Goal: Task Accomplishment & Management: Complete application form

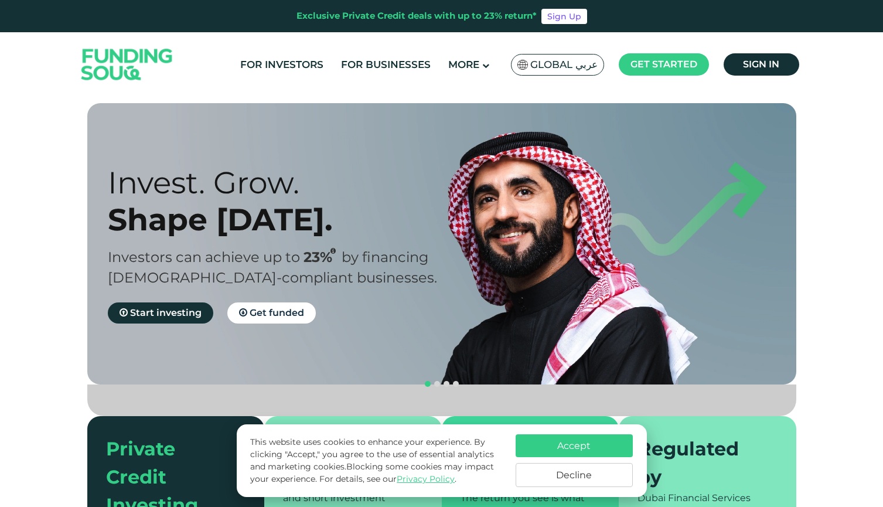
scroll to position [25, 0]
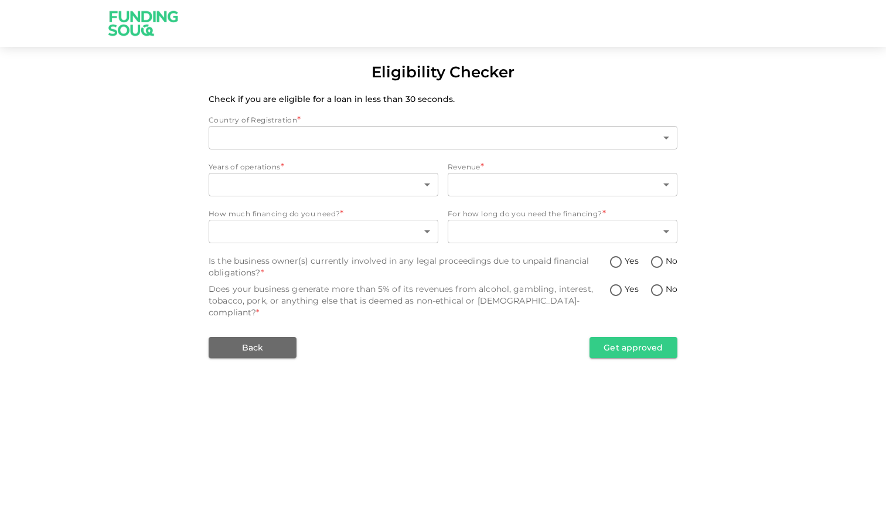
type input "1"
click at [383, 149] on div "[GEOGRAPHIC_DATA] 1 ​" at bounding box center [443, 139] width 469 height 26
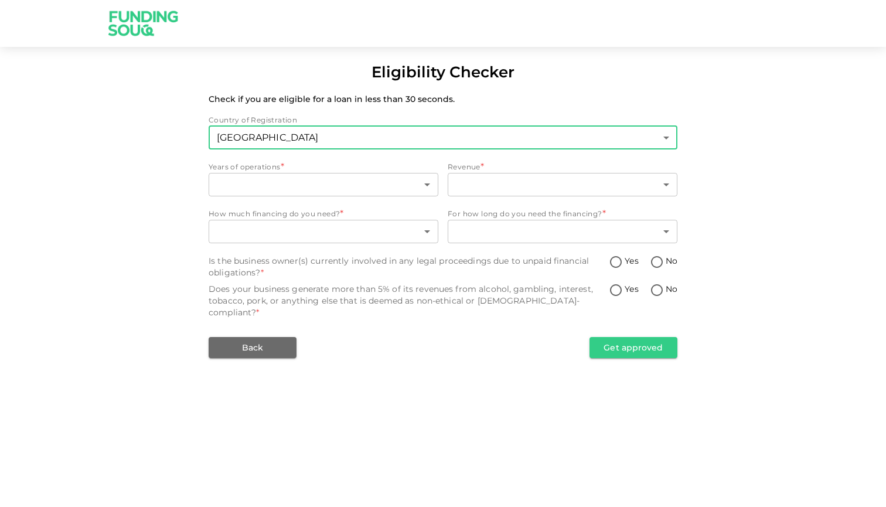
click at [385, 140] on body "Eligibility Checker Check if you are eligible for a loan in less than 30 second…" at bounding box center [443, 253] width 886 height 507
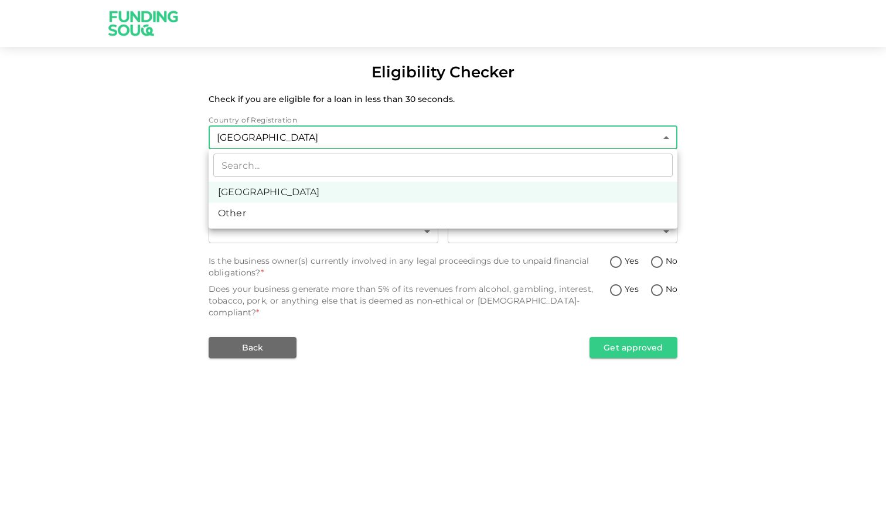
click at [179, 184] on div at bounding box center [443, 253] width 886 height 507
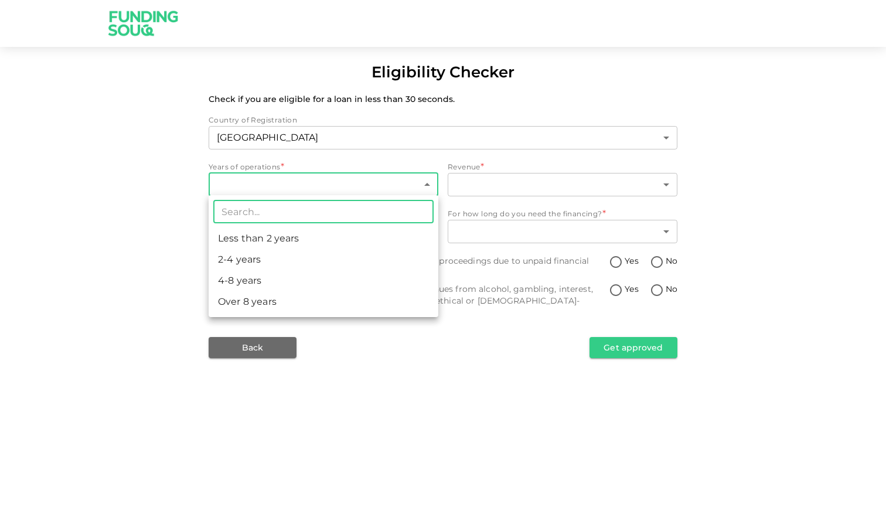
click at [278, 178] on body "Eligibility Checker Check if you are eligible for a loan in less than 30 second…" at bounding box center [443, 253] width 886 height 507
click at [254, 285] on li "4-8 years" at bounding box center [324, 280] width 230 height 21
type input "3"
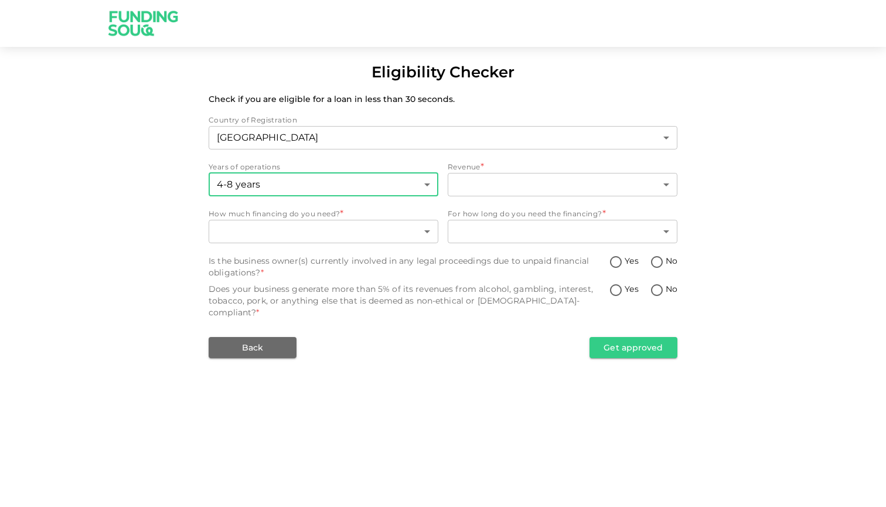
click at [499, 168] on div "Revenue *" at bounding box center [563, 167] width 230 height 12
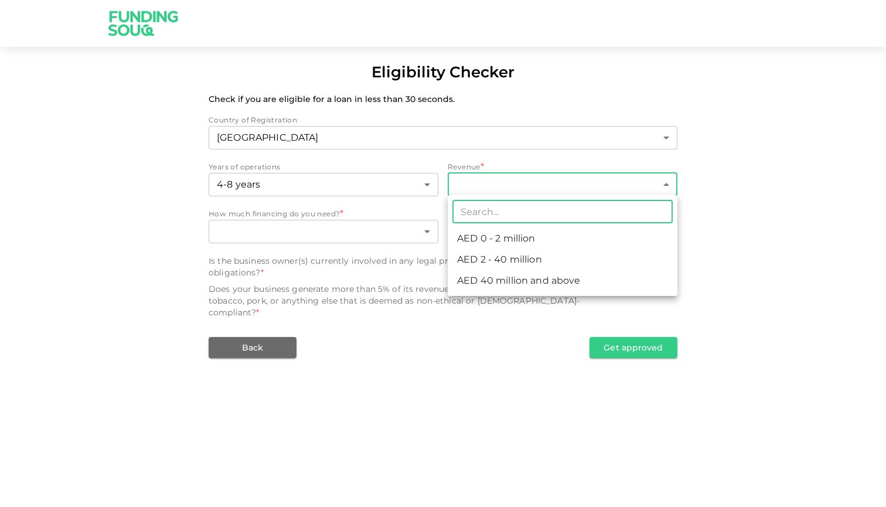
click at [499, 182] on body "Eligibility Checker Check if you are eligible for a loan in less than 30 second…" at bounding box center [443, 253] width 886 height 507
click at [511, 276] on li "AED 40 million and above" at bounding box center [563, 280] width 230 height 21
type input "3"
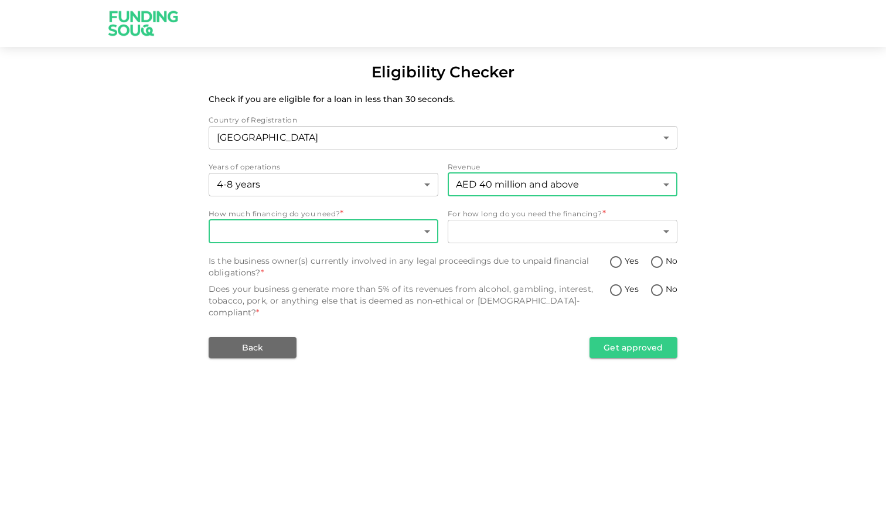
click at [328, 235] on body "Eligibility Checker Check if you are eligible for a loan in less than 30 second…" at bounding box center [443, 253] width 886 height 507
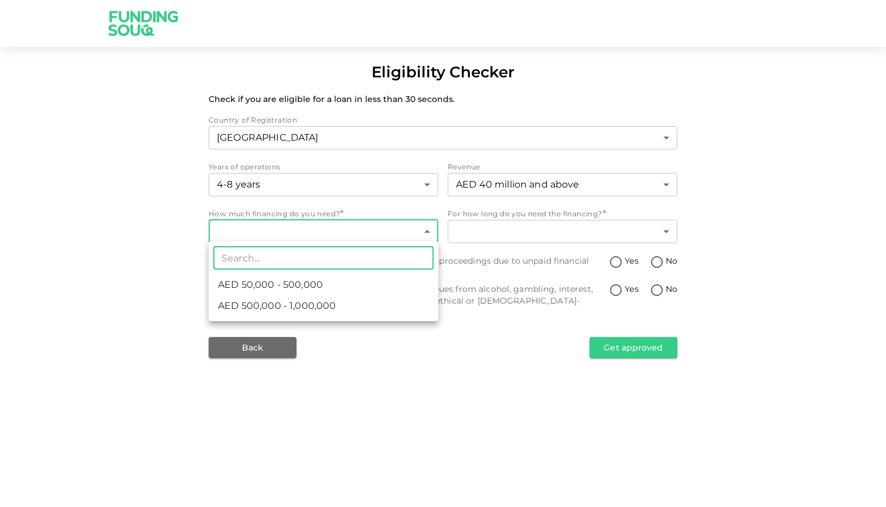
click at [319, 304] on span "AED 500,000 - 1,000,000" at bounding box center [277, 306] width 118 height 14
type input "2"
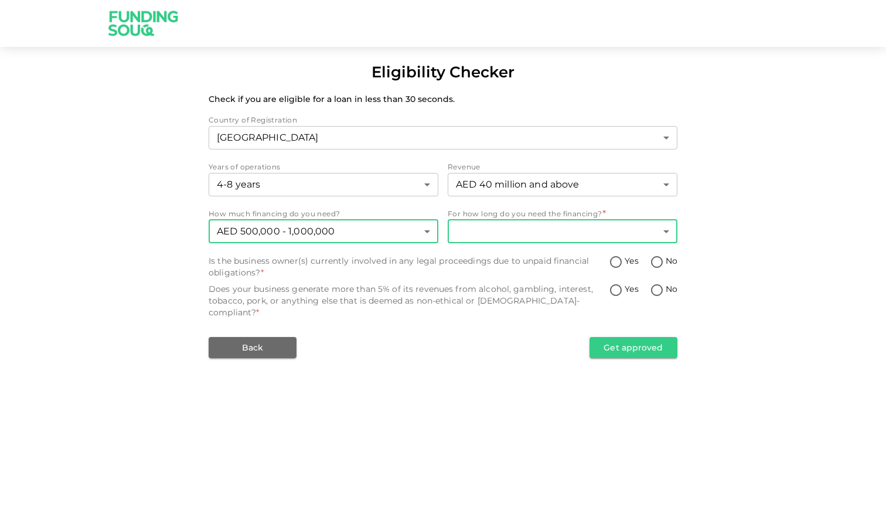
click at [531, 231] on body "Eligibility Checker Check if you are eligible for a loan in less than 30 second…" at bounding box center [443, 253] width 886 height 507
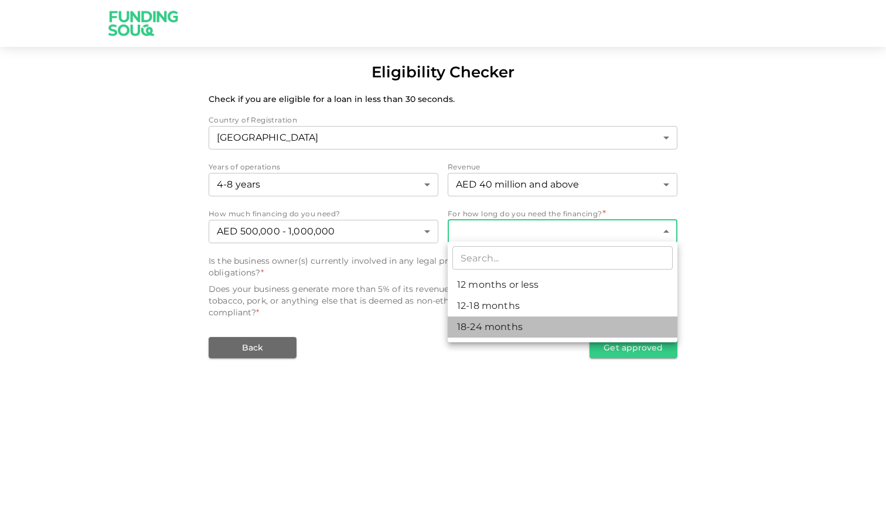
click at [518, 332] on li "18-24 months" at bounding box center [563, 327] width 230 height 21
type input "3"
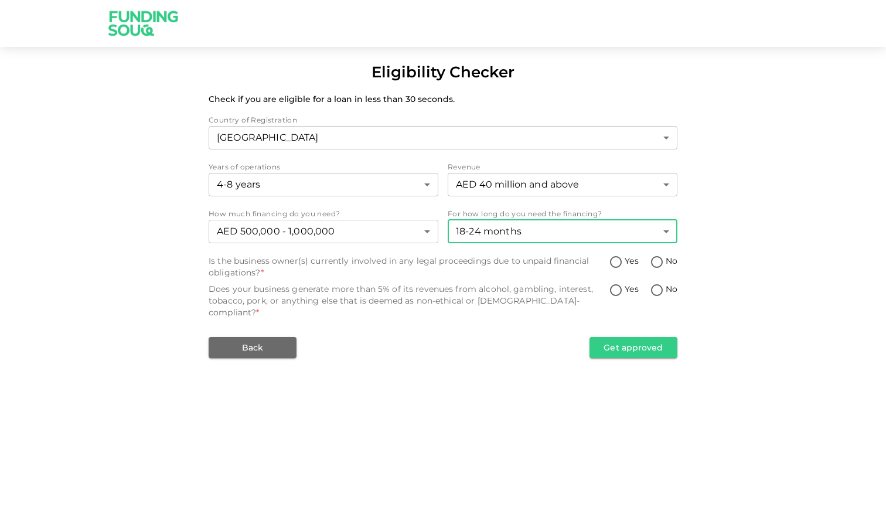
click at [338, 260] on div "Is the business owner(s) currently involved in any legal proceedings due to unp…" at bounding box center [409, 266] width 400 height 23
click at [659, 260] on input "No" at bounding box center [657, 263] width 18 height 16
radio input "true"
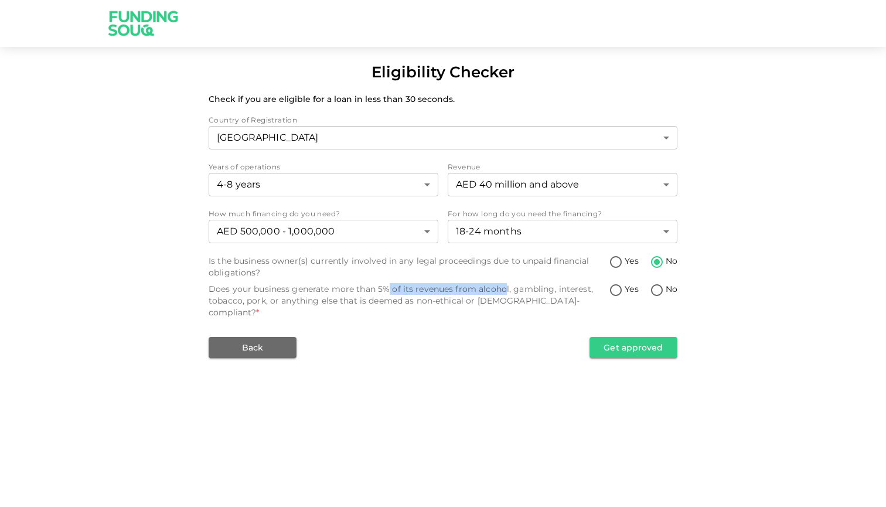
drag, startPoint x: 387, startPoint y: 289, endPoint x: 560, endPoint y: 288, distance: 172.9
click at [533, 290] on div "Does your business generate more than 5% of its revenues from alcohol, gambling…" at bounding box center [409, 300] width 400 height 35
click at [650, 288] on input "No" at bounding box center [657, 291] width 18 height 16
radio input "true"
click at [638, 337] on button "Get approved" at bounding box center [634, 347] width 88 height 21
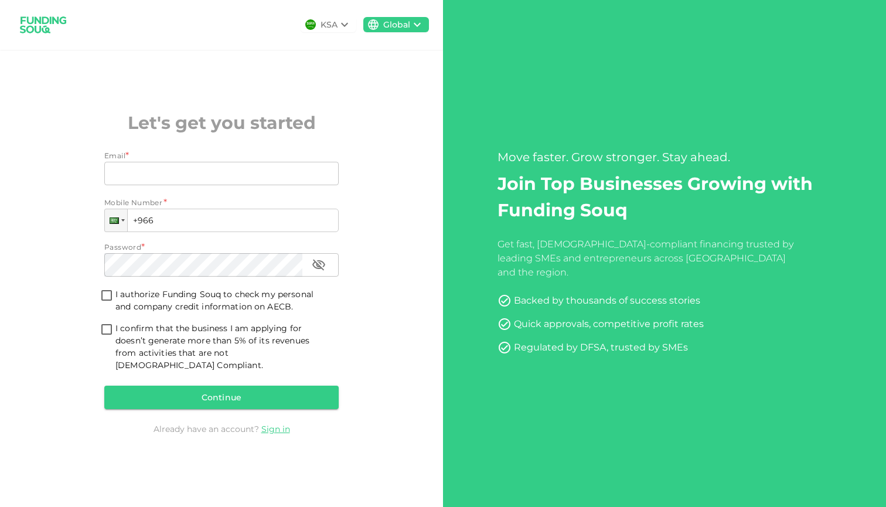
click at [340, 28] on icon at bounding box center [345, 25] width 14 height 14
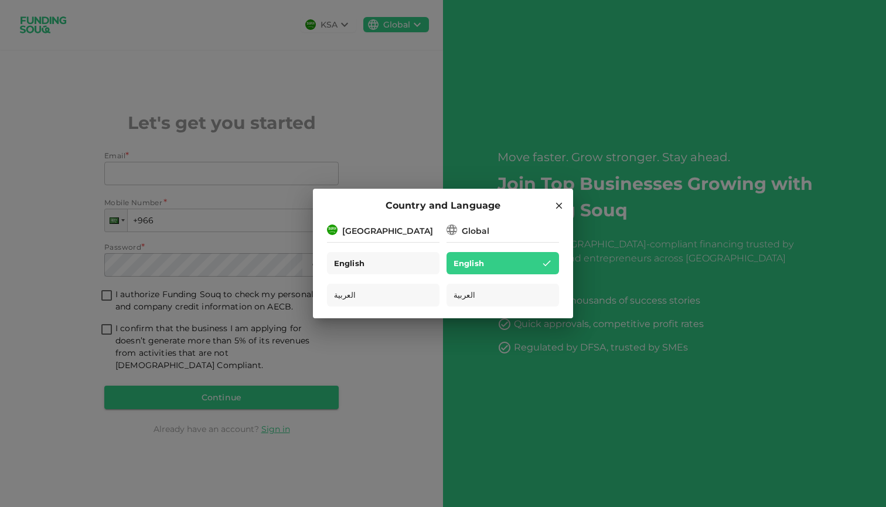
click at [382, 264] on div "English" at bounding box center [383, 263] width 113 height 23
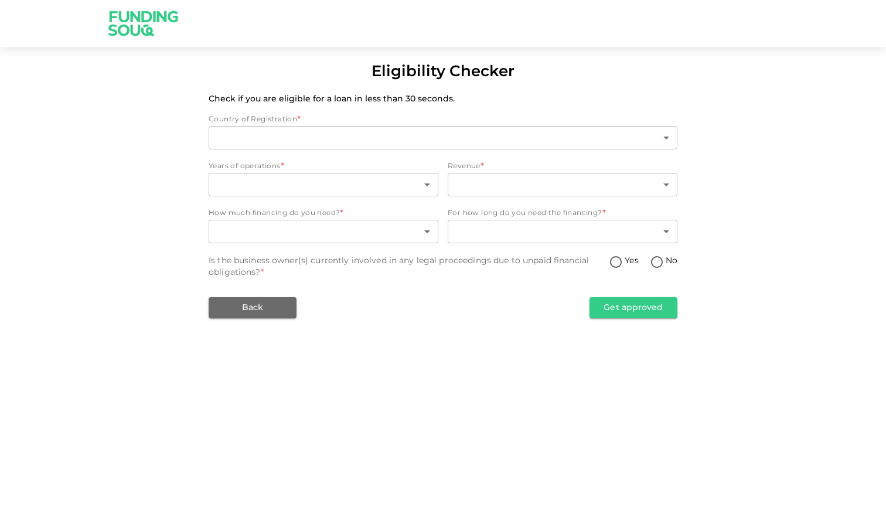
click at [353, 150] on div "​ 2 ​" at bounding box center [443, 139] width 469 height 26
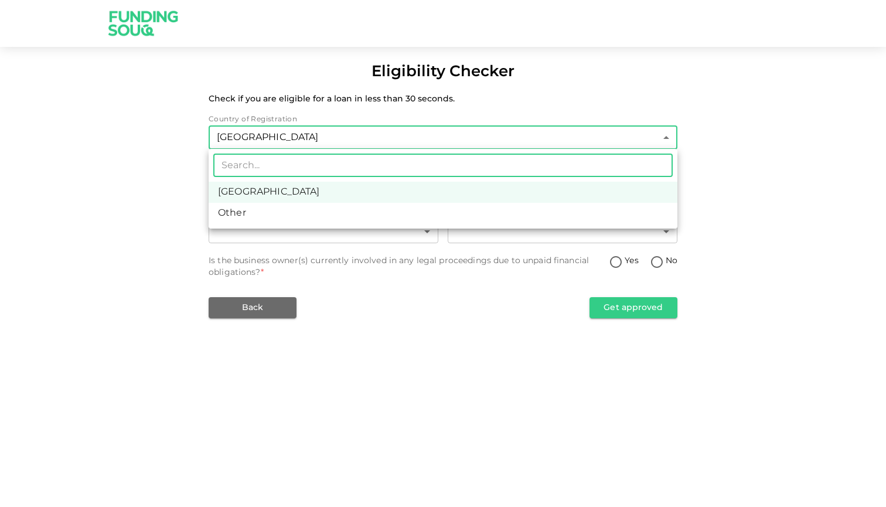
click at [431, 142] on body "Eligibility Checker Check if you are eligible for a loan in less than 30 second…" at bounding box center [443, 253] width 886 height 507
click at [365, 212] on li "Other" at bounding box center [443, 213] width 469 height 21
type input "3"
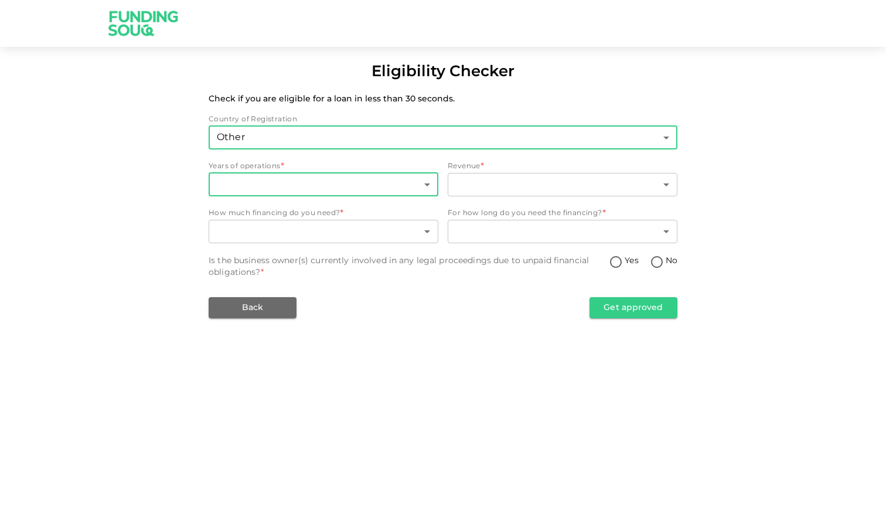
click at [275, 185] on body "Eligibility Checker Check if you are eligible for a loan in less than 30 second…" at bounding box center [443, 253] width 886 height 507
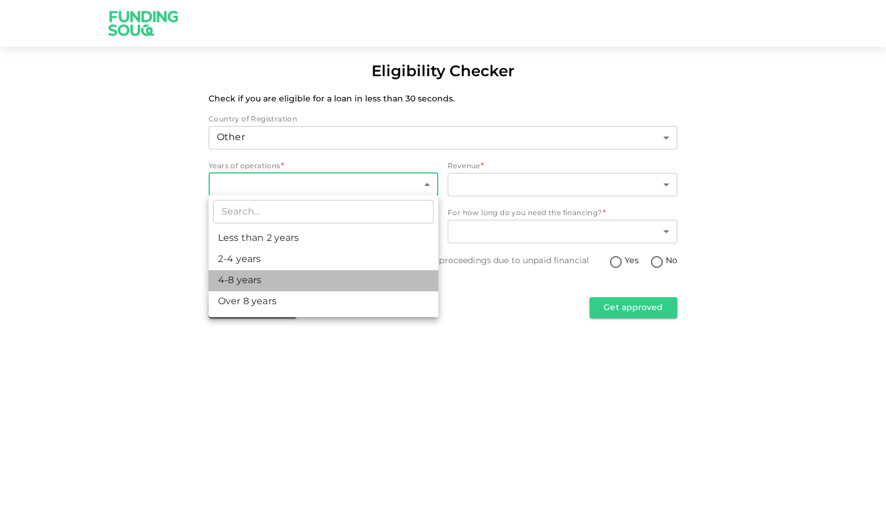
click at [272, 277] on li "4-8 years" at bounding box center [324, 280] width 230 height 21
type input "3"
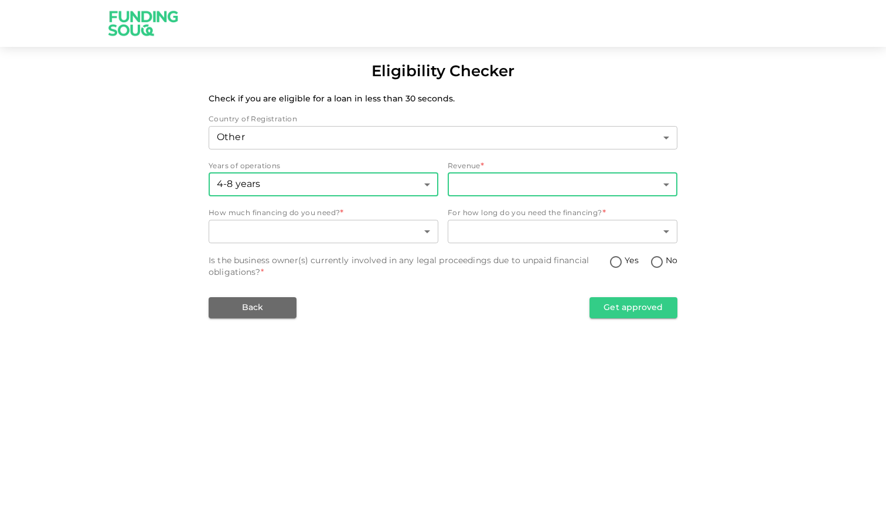
click at [521, 176] on body "Eligibility Checker Check if you are eligible for a loan in less than 30 second…" at bounding box center [443, 253] width 886 height 507
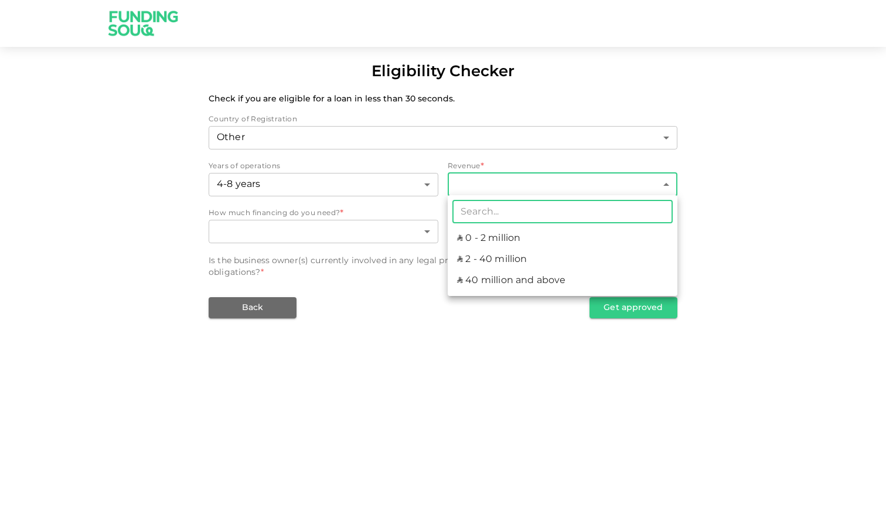
click at [482, 280] on li "ʢ 40 million and above" at bounding box center [563, 280] width 230 height 21
type input "3"
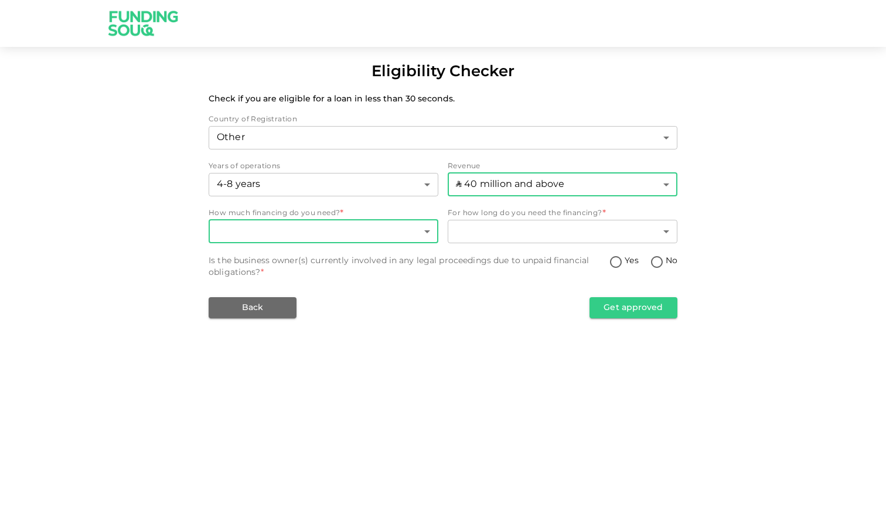
click at [403, 226] on body "Eligibility Checker Check if you are eligible for a loan in less than 30 second…" at bounding box center [443, 253] width 886 height 507
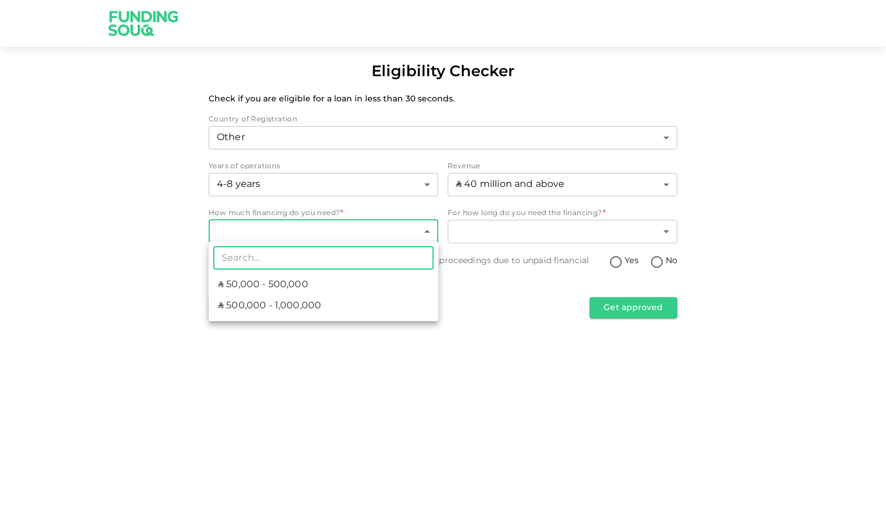
drag, startPoint x: 362, startPoint y: 301, endPoint x: 379, endPoint y: 290, distance: 19.5
click at [362, 301] on li "ʢ 500,000 - 1,000,000" at bounding box center [324, 305] width 230 height 21
type input "2"
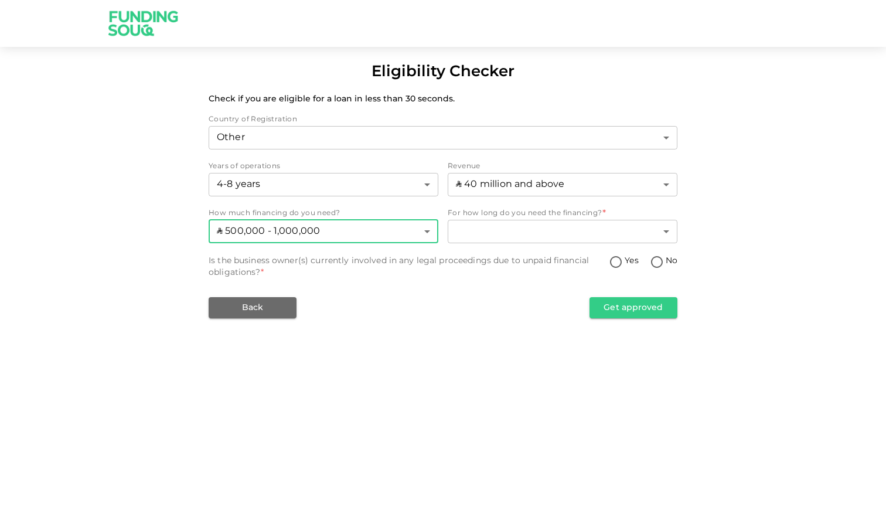
click at [511, 228] on body "Eligibility Checker Check if you are eligible for a loan in less than 30 second…" at bounding box center [443, 253] width 886 height 507
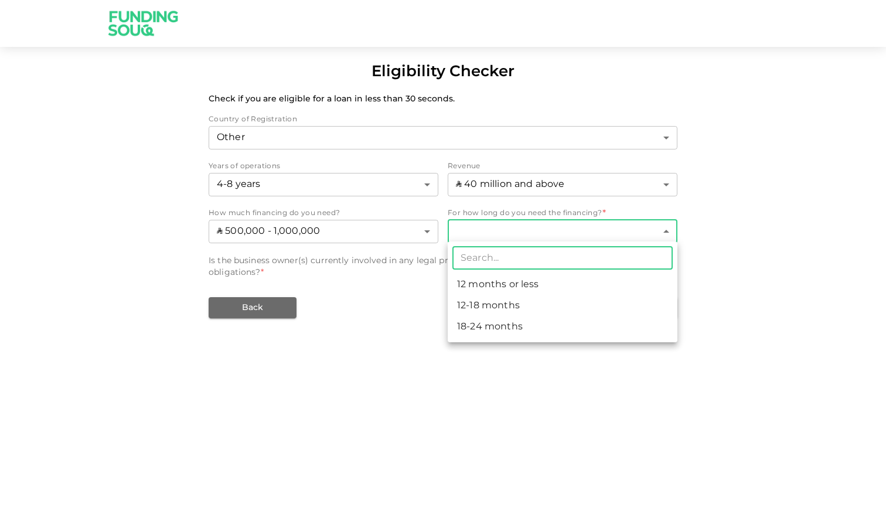
click at [506, 326] on li "18-24 months" at bounding box center [563, 327] width 230 height 21
type input "3"
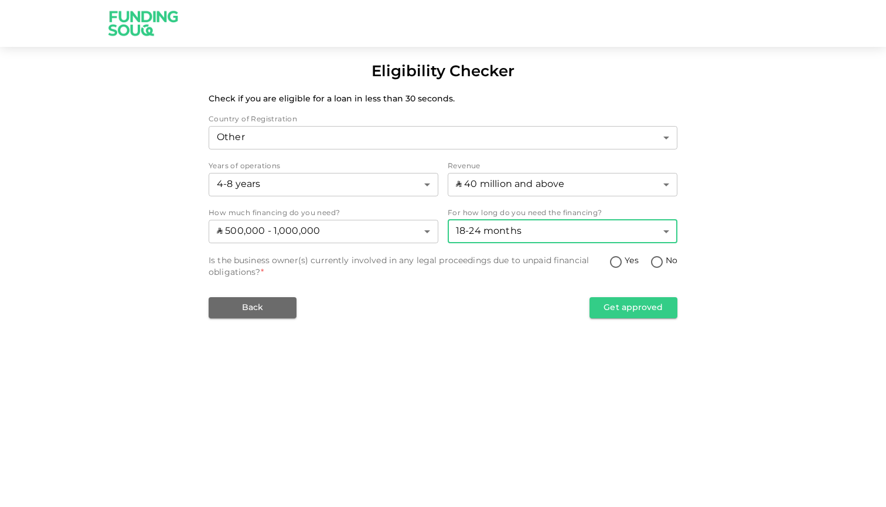
click at [661, 261] on input "No" at bounding box center [657, 263] width 18 height 16
radio input "true"
click at [653, 311] on button "Get approved" at bounding box center [634, 307] width 88 height 21
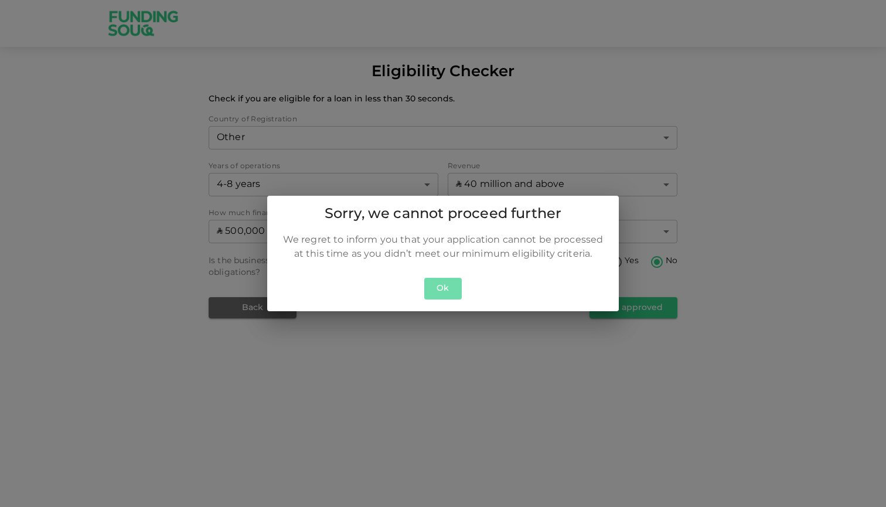
click at [450, 284] on button "Ok" at bounding box center [443, 289] width 38 height 22
